Goal: Information Seeking & Learning: Learn about a topic

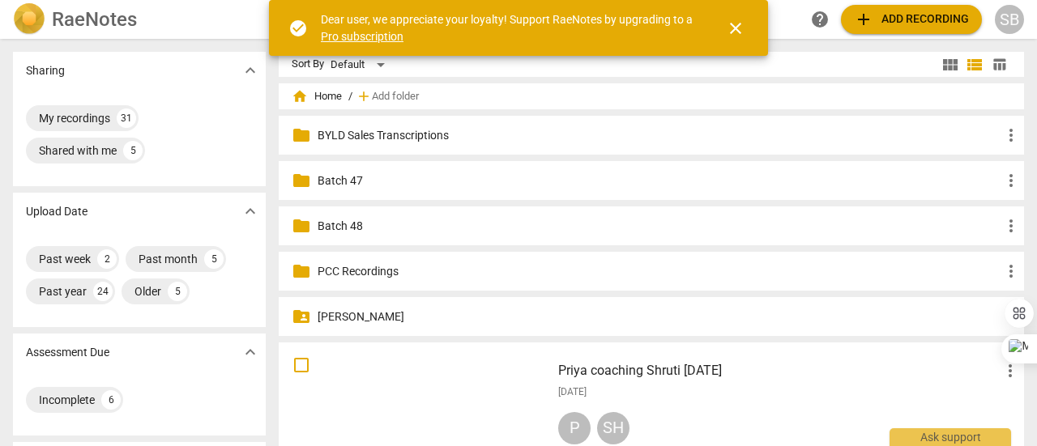
click at [374, 271] on p "PCC Recordings" at bounding box center [660, 271] width 684 height 17
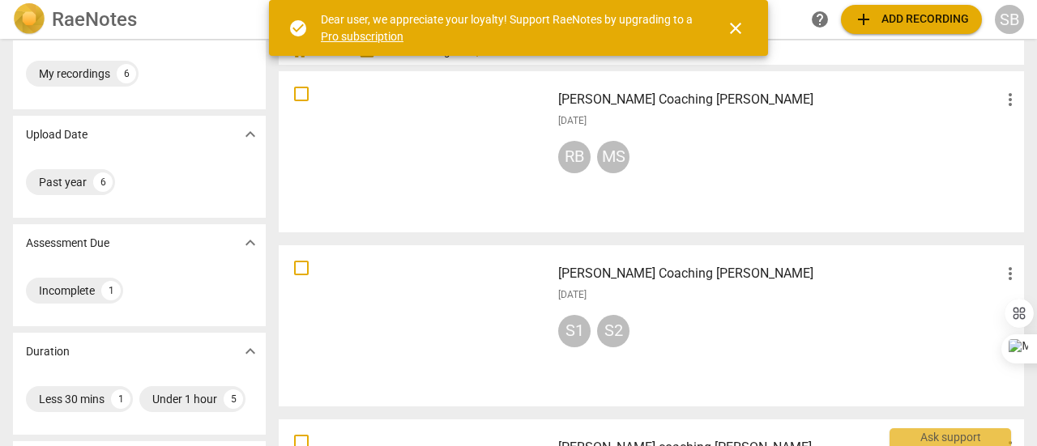
scroll to position [81, 0]
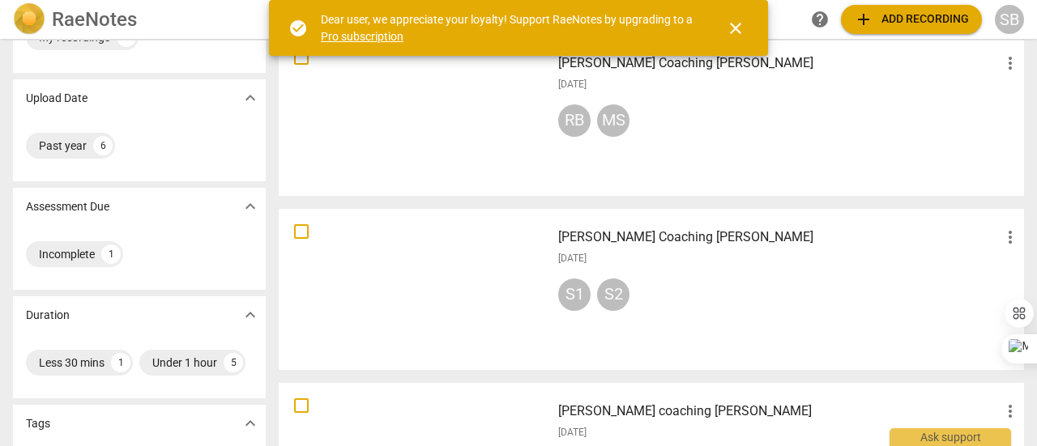
click at [718, 169] on div "[PERSON_NAME] Coaching [PERSON_NAME] more_vert [DATE] RB MS" at bounding box center [789, 116] width 488 height 150
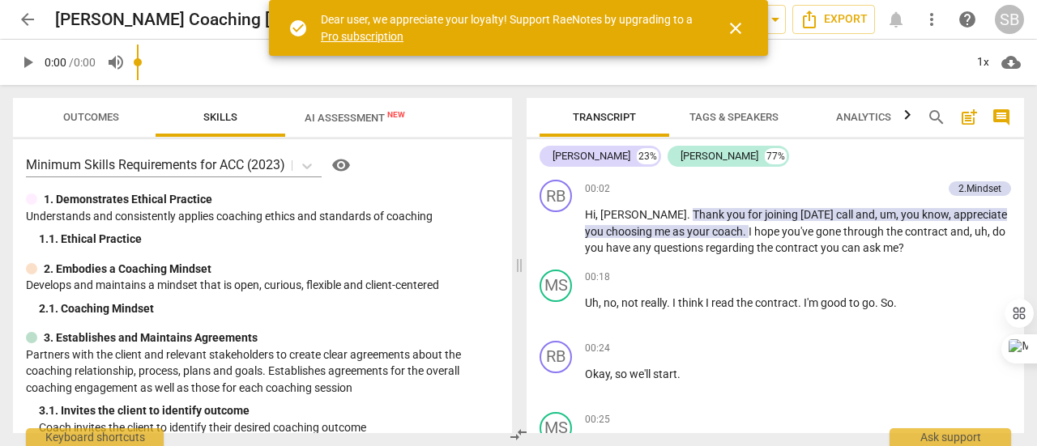
click at [755, 116] on span "Tags & Speakers" at bounding box center [734, 117] width 89 height 12
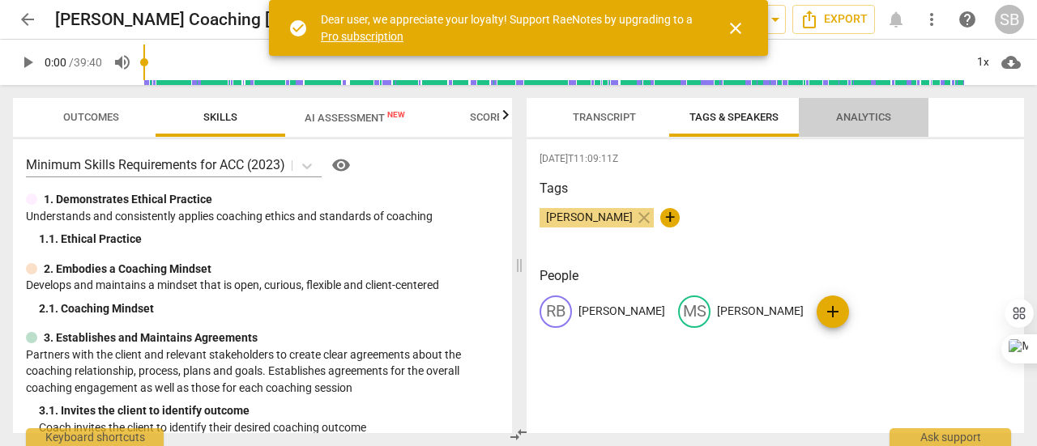
click at [852, 121] on span "Analytics" at bounding box center [863, 117] width 55 height 12
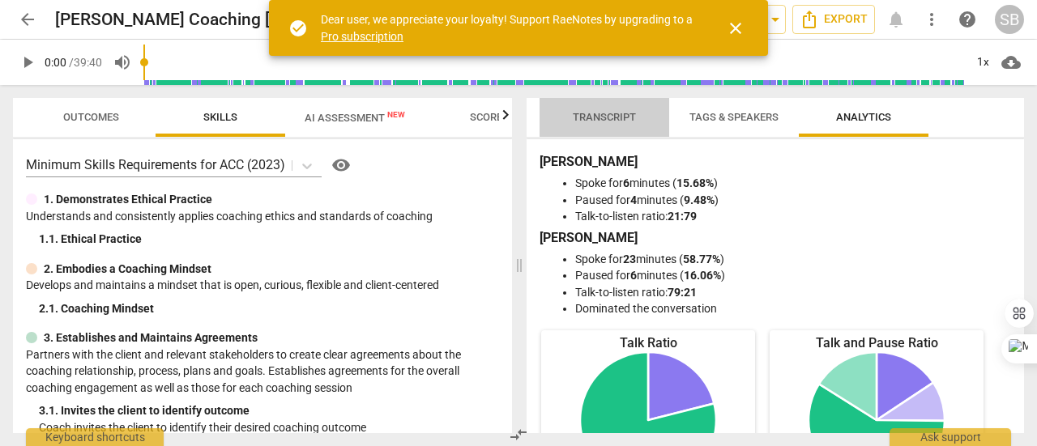
click at [625, 113] on span "Transcript" at bounding box center [604, 117] width 63 height 12
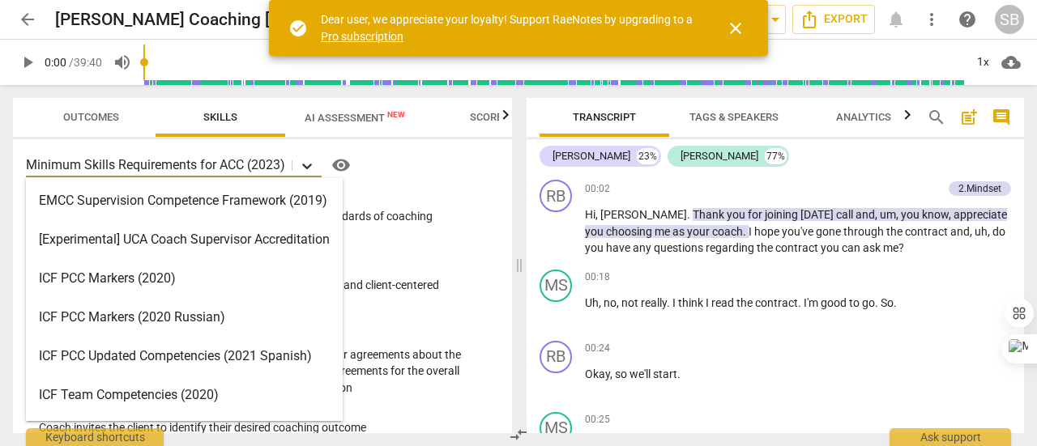
click at [305, 161] on icon at bounding box center [307, 166] width 16 height 16
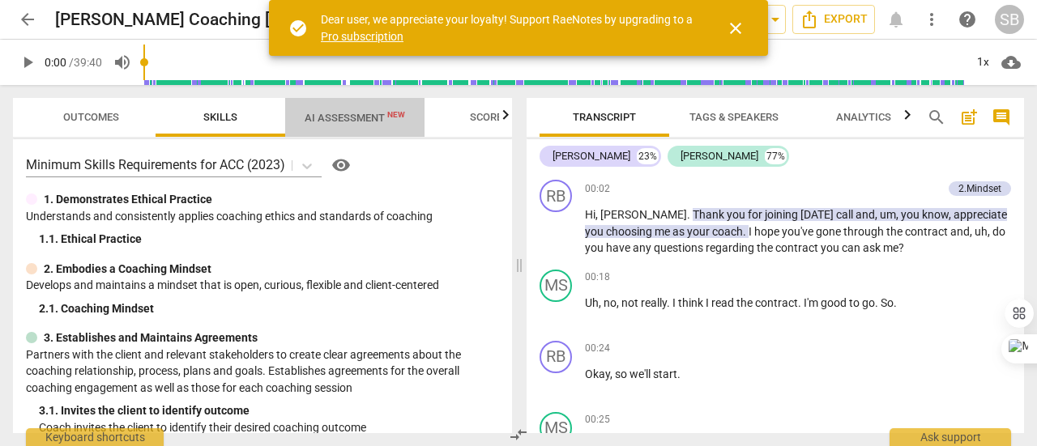
click at [313, 127] on span "AI Assessment New" at bounding box center [354, 117] width 139 height 24
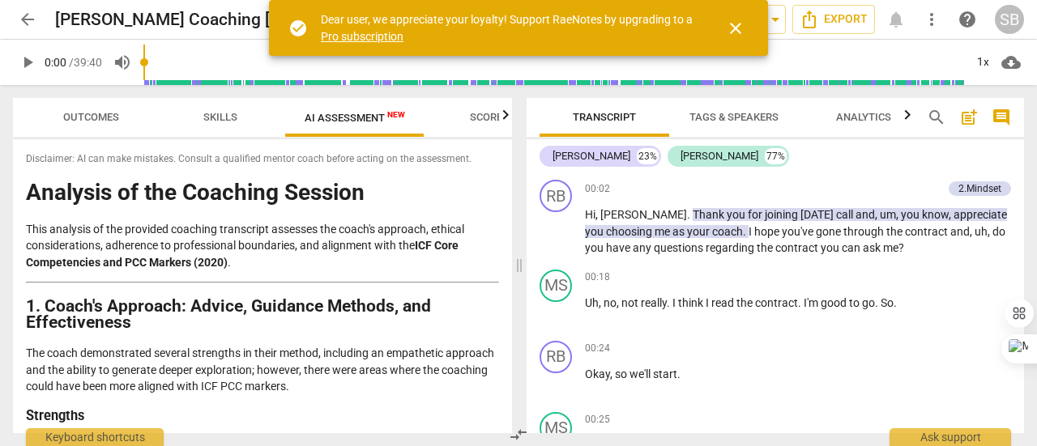
click at [482, 115] on span "Scores" at bounding box center [489, 117] width 39 height 12
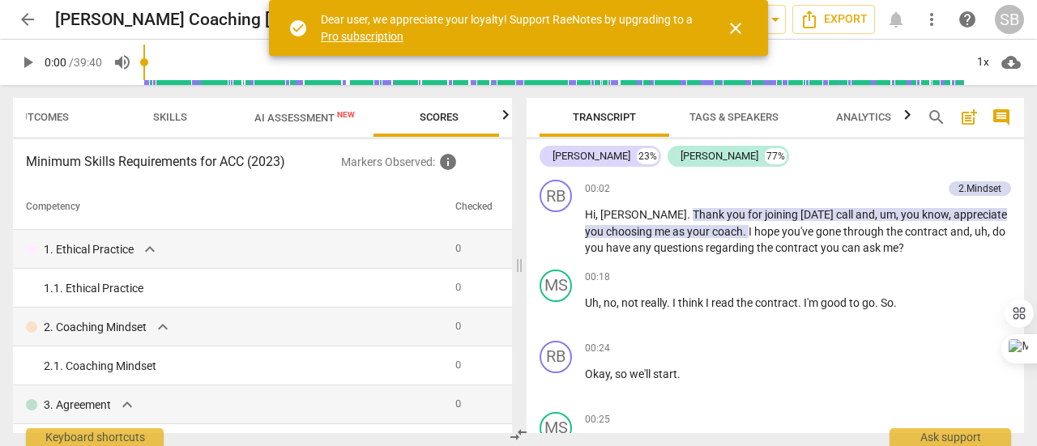
scroll to position [0, 54]
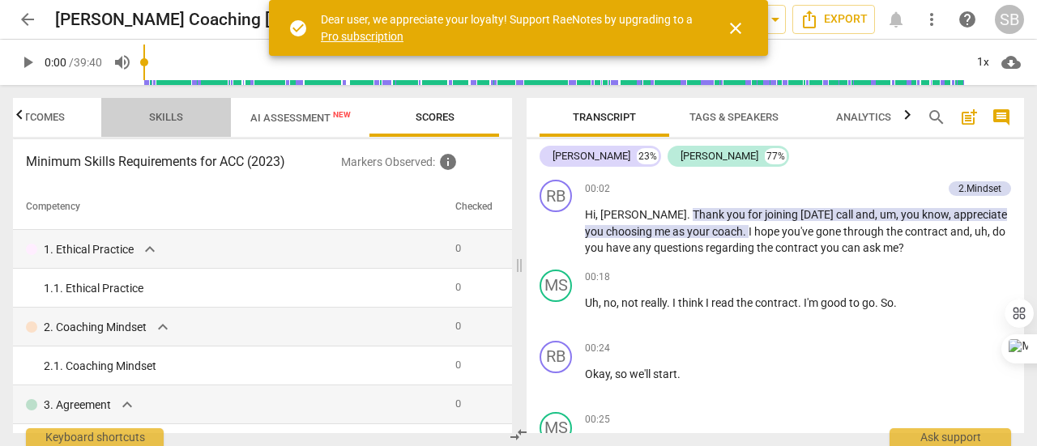
click at [161, 117] on span "Skills" at bounding box center [166, 117] width 34 height 12
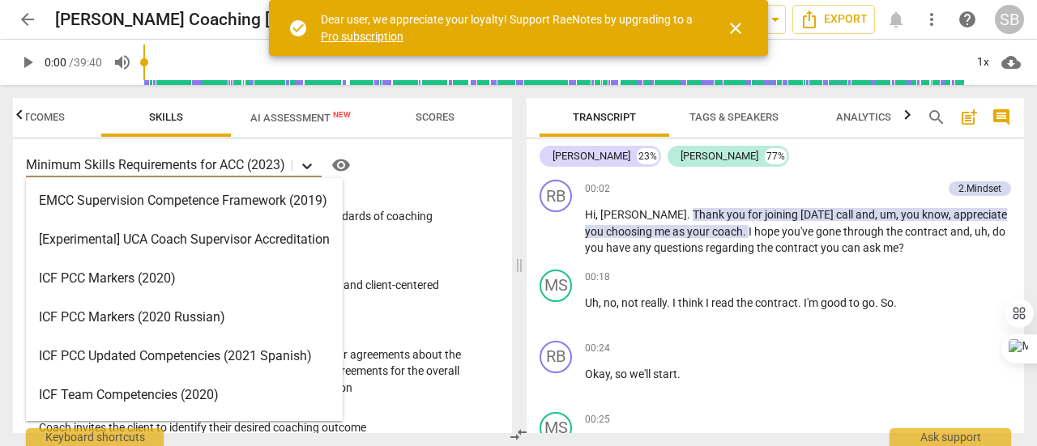
click at [303, 168] on icon at bounding box center [307, 166] width 16 height 16
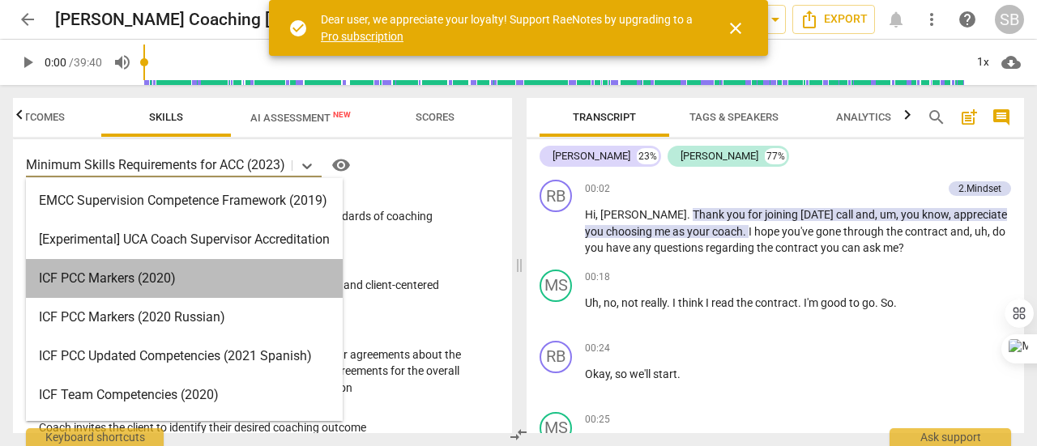
click at [266, 280] on div "ICF PCC Markers (2020)" at bounding box center [184, 278] width 317 height 39
